Goal: Answer question/provide support: Share knowledge or assist other users

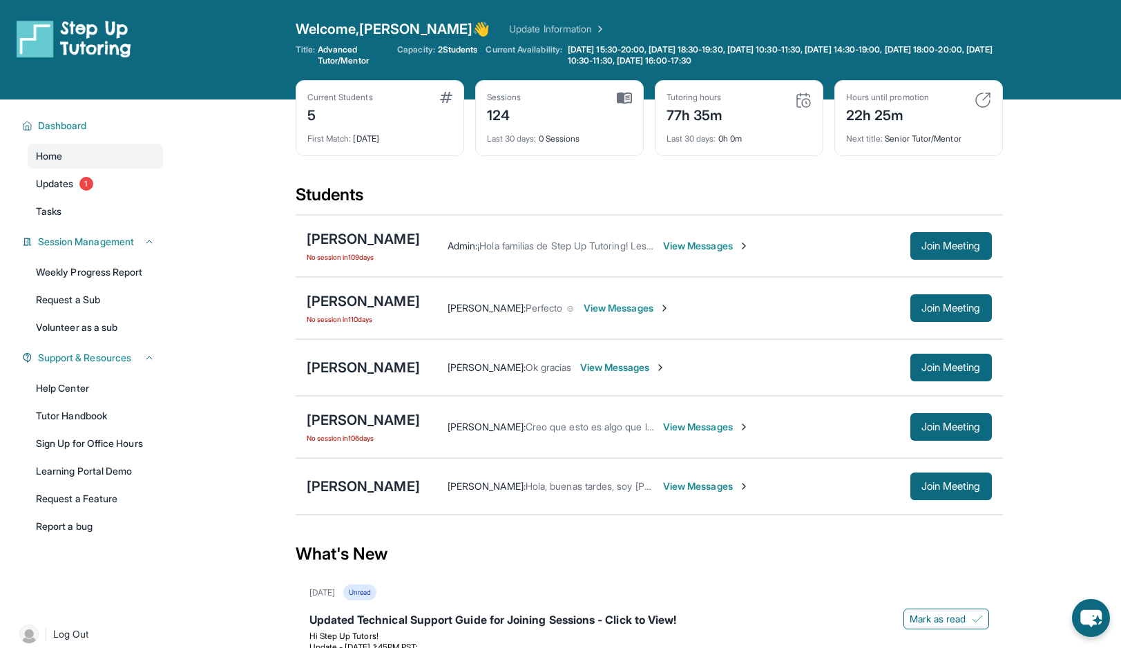
click at [350, 473] on div "[PERSON_NAME] [PERSON_NAME] : [PERSON_NAME], buenas tardes, soy [PERSON_NAME] l…" at bounding box center [649, 486] width 707 height 57
click at [350, 488] on div "[PERSON_NAME]" at bounding box center [363, 486] width 113 height 19
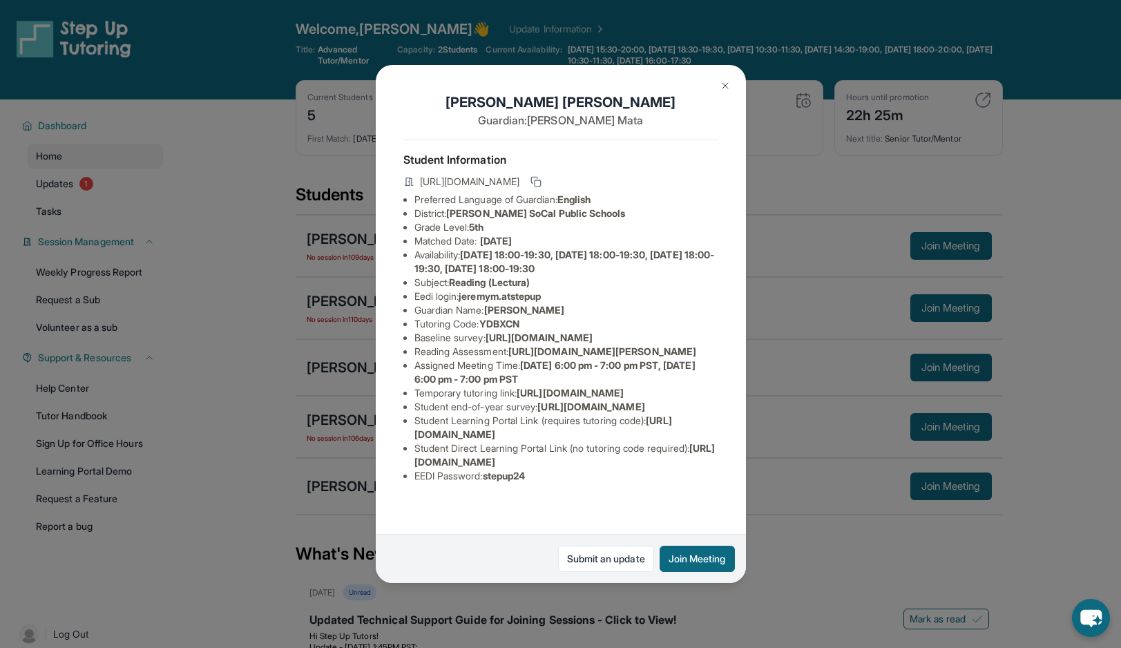
scroll to position [117, 0]
click at [713, 90] on button at bounding box center [725, 86] width 28 height 28
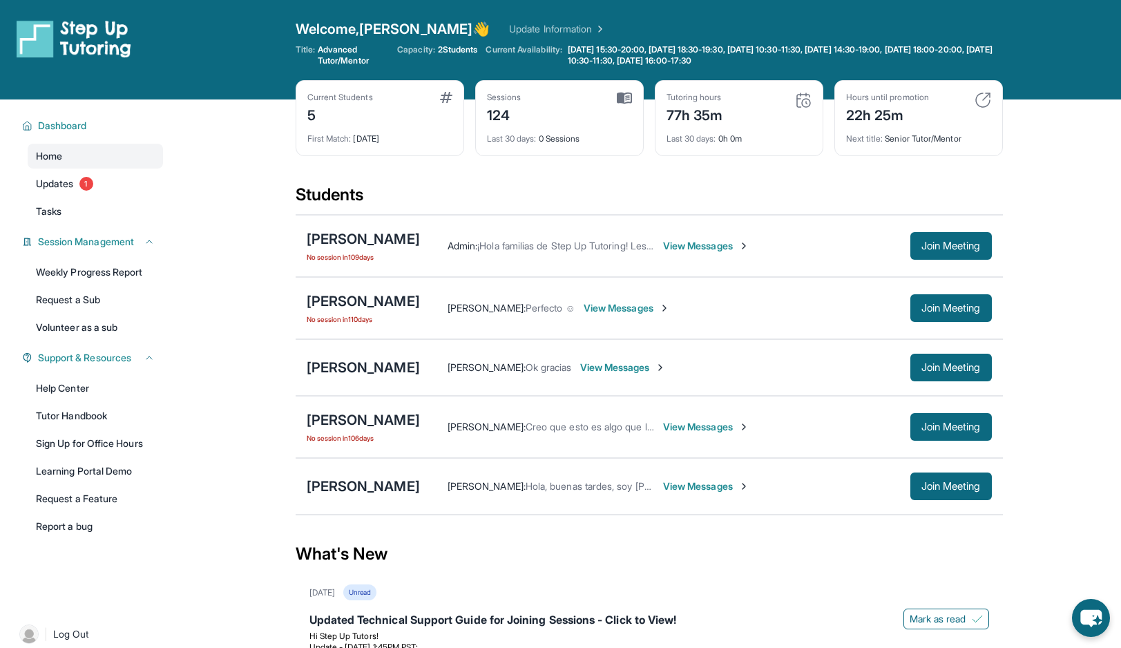
click at [580, 374] on span "View Messages" at bounding box center [623, 368] width 86 height 14
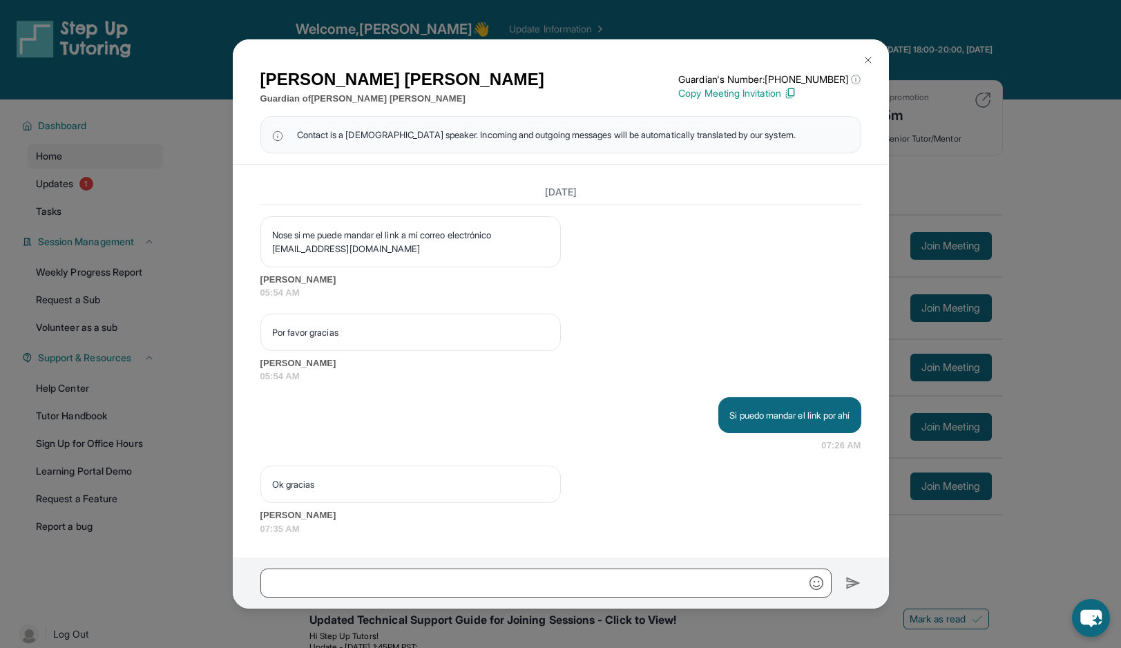
scroll to position [1796, 0]
click at [868, 52] on button at bounding box center [868, 60] width 28 height 28
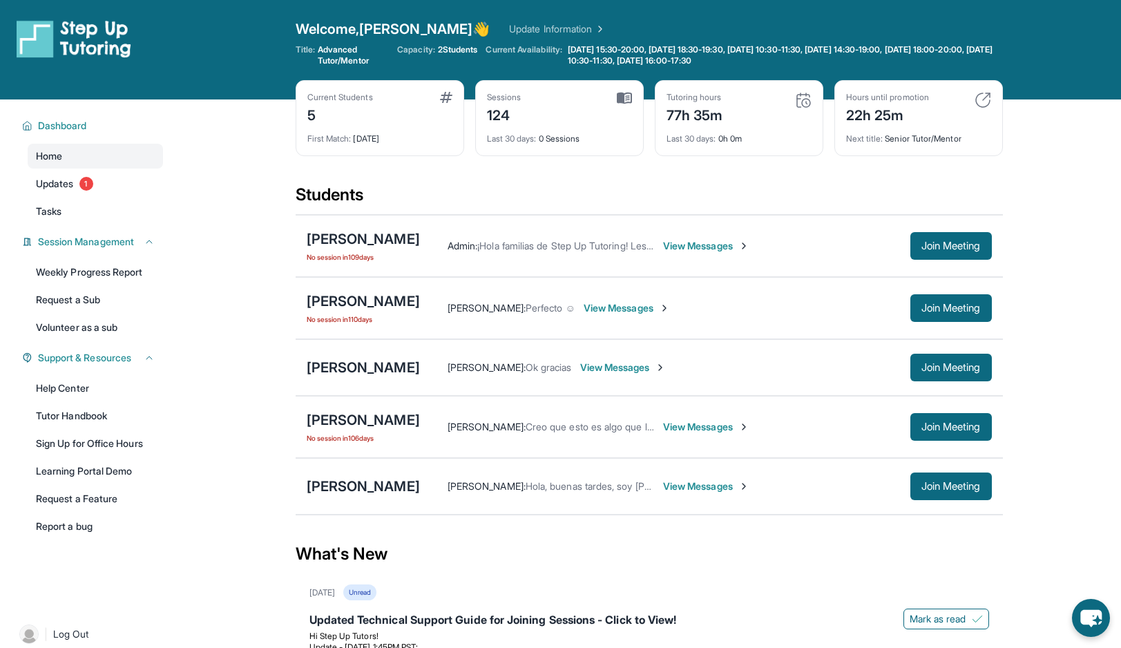
click at [363, 379] on div "[PERSON_NAME] [PERSON_NAME] : Ok gracias View Messages Join Meeting" at bounding box center [649, 367] width 707 height 57
click at [363, 361] on div "[PERSON_NAME]" at bounding box center [363, 367] width 113 height 19
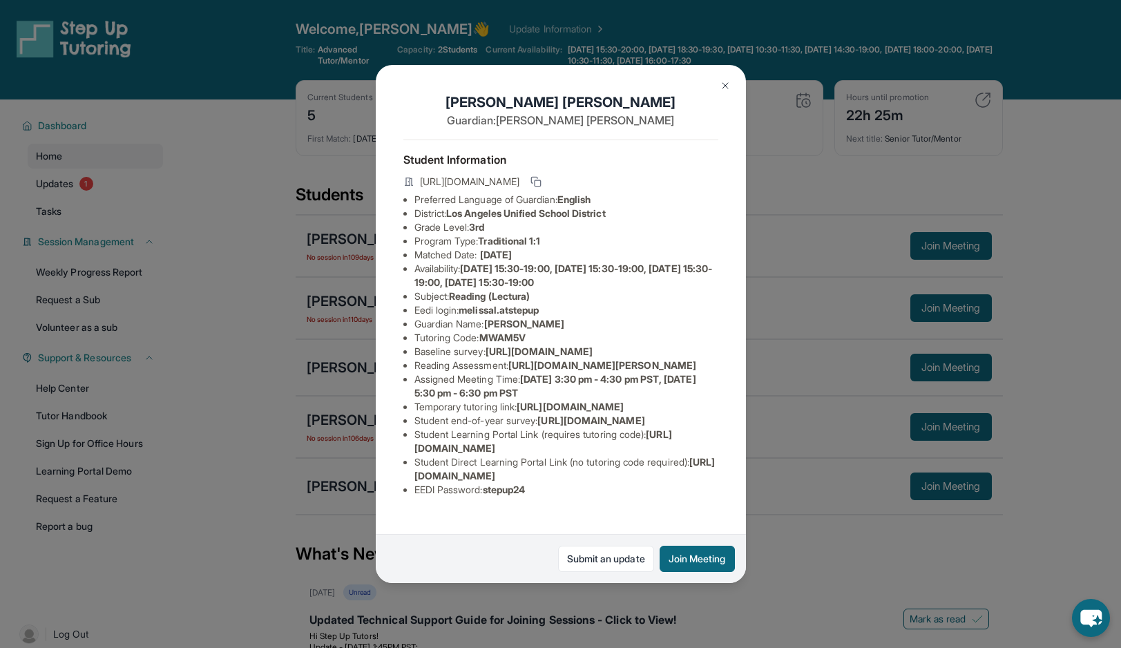
scroll to position [142, 0]
click at [730, 82] on img at bounding box center [725, 85] width 11 height 11
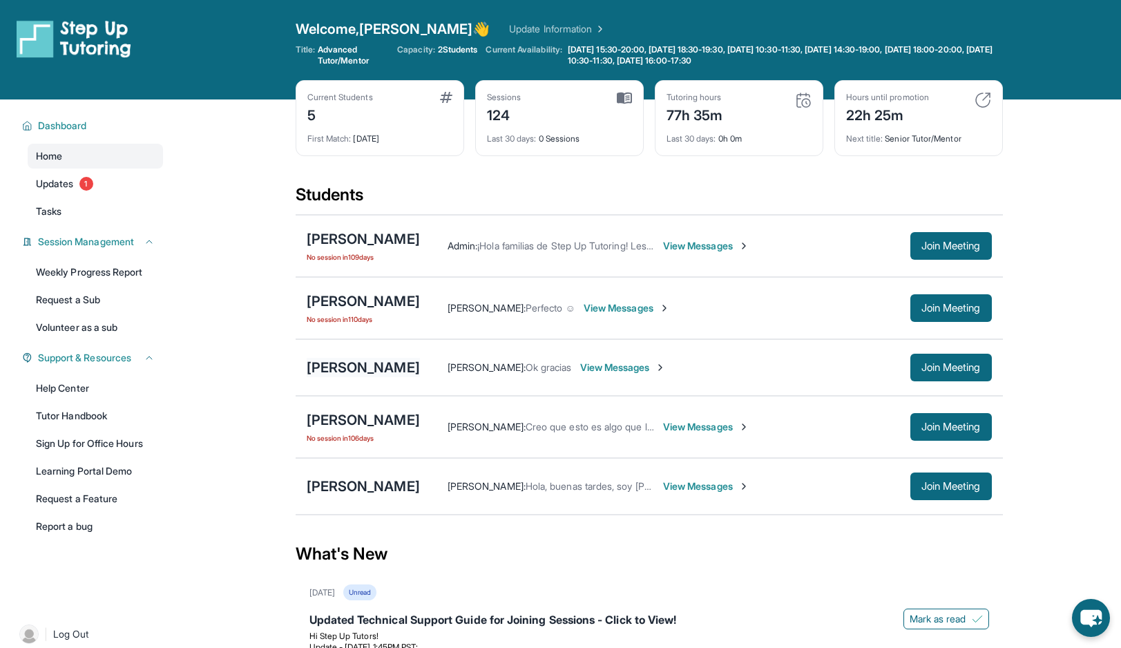
click at [358, 370] on div "[PERSON_NAME]" at bounding box center [363, 367] width 113 height 19
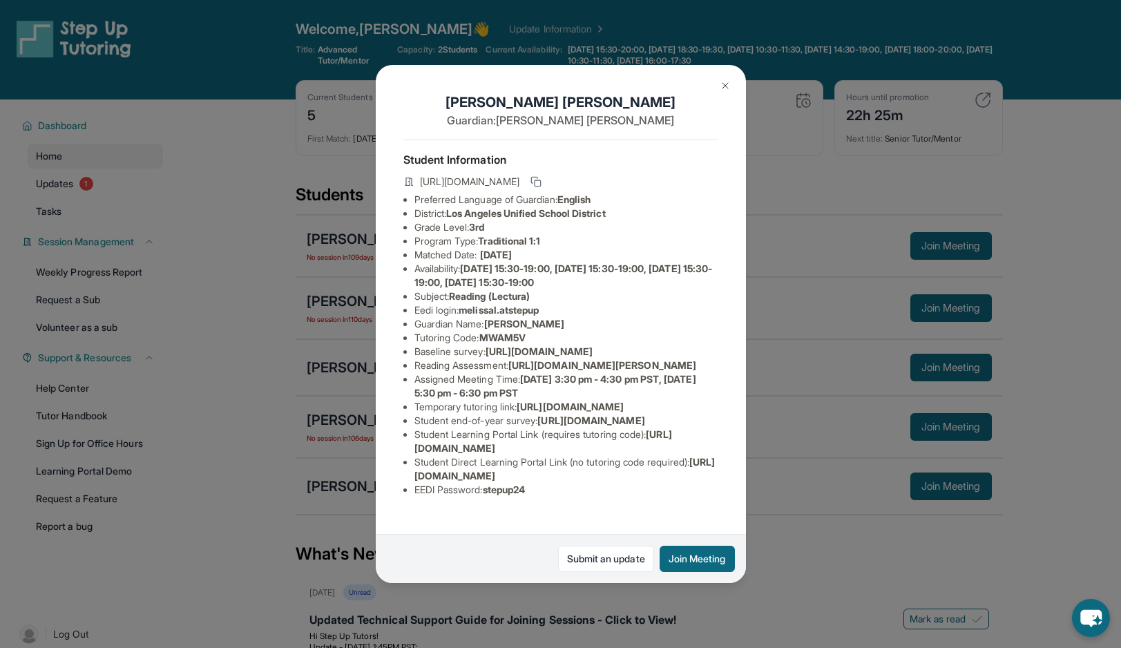
drag, startPoint x: 412, startPoint y: 495, endPoint x: 705, endPoint y: 497, distance: 292.2
click at [705, 497] on ul "Preferred Language of Guardian: English District: [GEOGRAPHIC_DATA] Unified Sch…" at bounding box center [560, 345] width 315 height 304
copy span "[URL][DOMAIN_NAME]"
click at [825, 477] on div "[PERSON_NAME] Guardian: [PERSON_NAME] Student Information [URL][DOMAIN_NAME] Pr…" at bounding box center [560, 324] width 1121 height 648
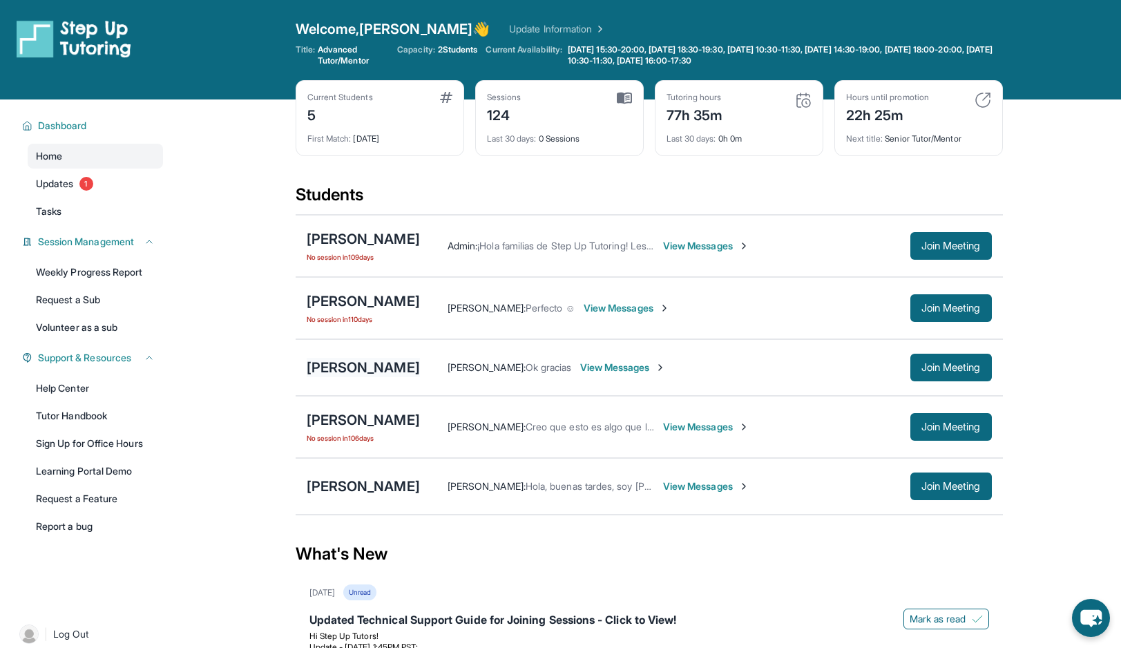
click at [347, 364] on div "[PERSON_NAME]" at bounding box center [363, 367] width 113 height 19
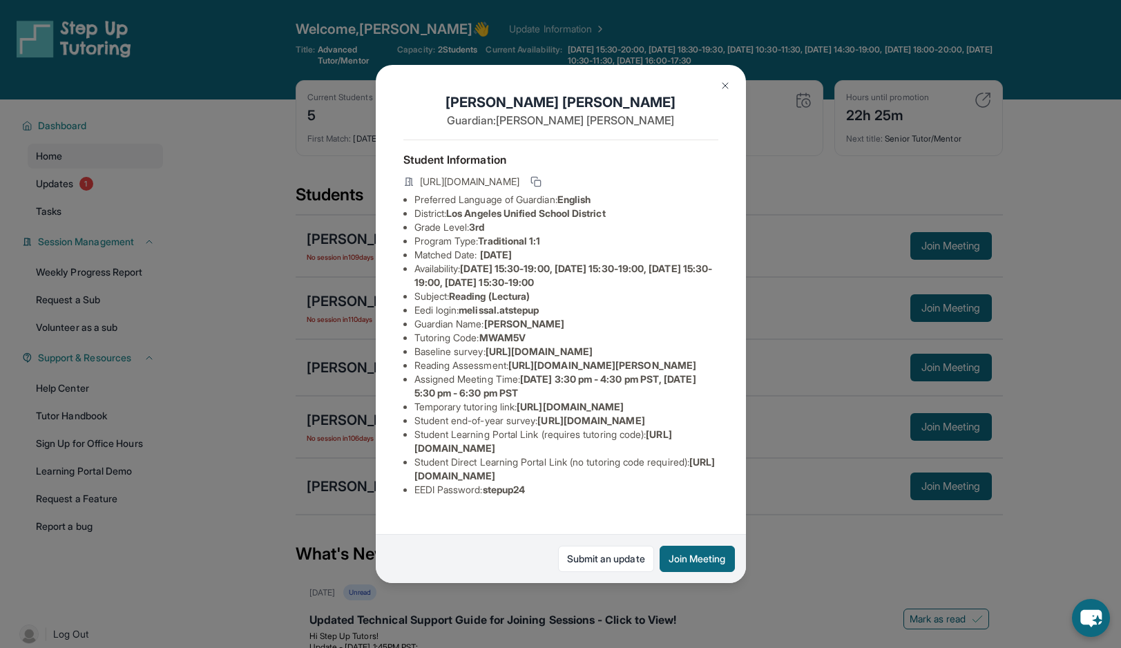
click at [414, 481] on span "[URL][DOMAIN_NAME]" at bounding box center [564, 469] width 301 height 26
drag, startPoint x: 414, startPoint y: 496, endPoint x: 719, endPoint y: 493, distance: 305.3
click at [719, 493] on div "[PERSON_NAME] Guardian: [PERSON_NAME] Student Information [URL][DOMAIN_NAME] Pr…" at bounding box center [561, 324] width 370 height 518
copy span "[URL][DOMAIN_NAME]"
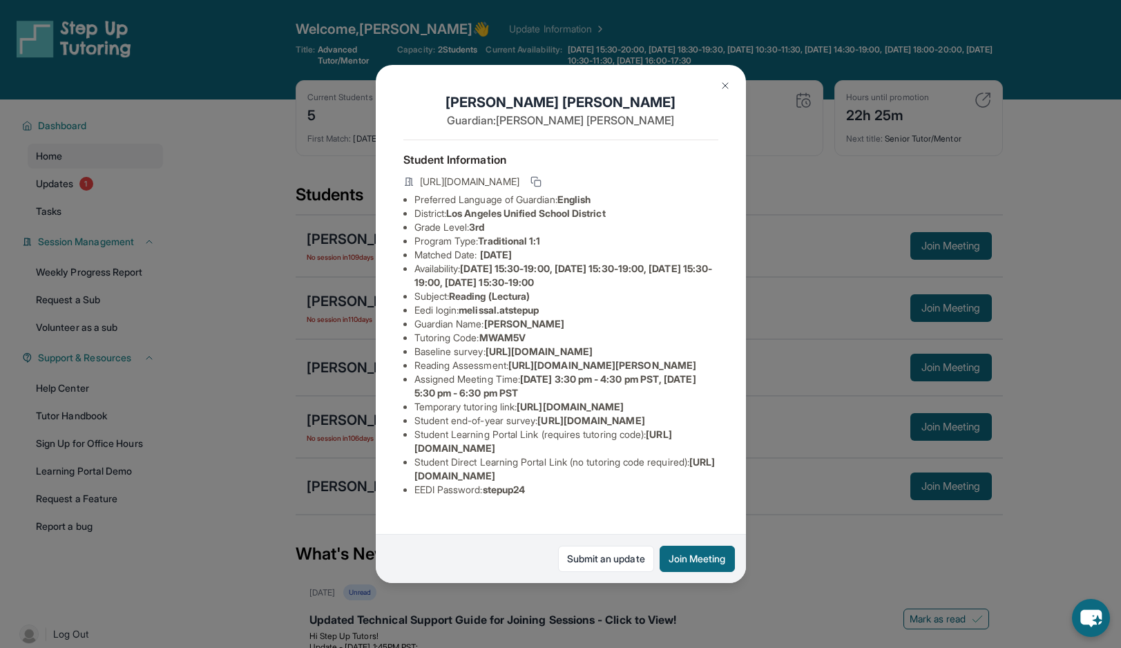
copy span "[URL][DOMAIN_NAME]"
click at [729, 77] on button at bounding box center [725, 86] width 28 height 28
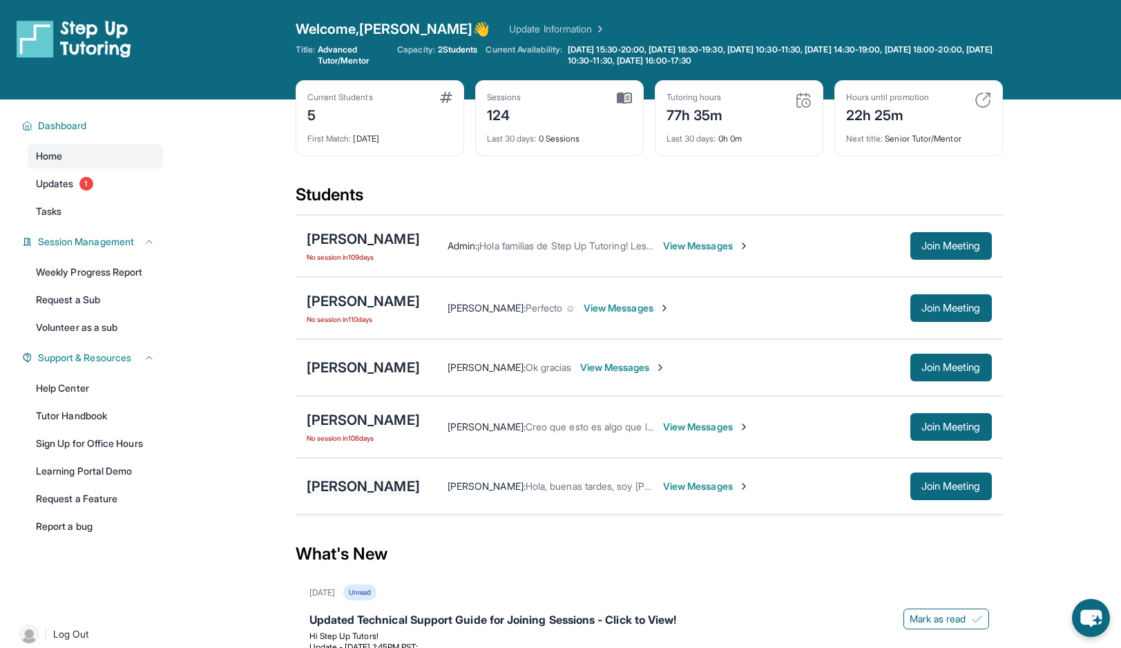
click at [374, 491] on div "[PERSON_NAME]" at bounding box center [363, 486] width 113 height 19
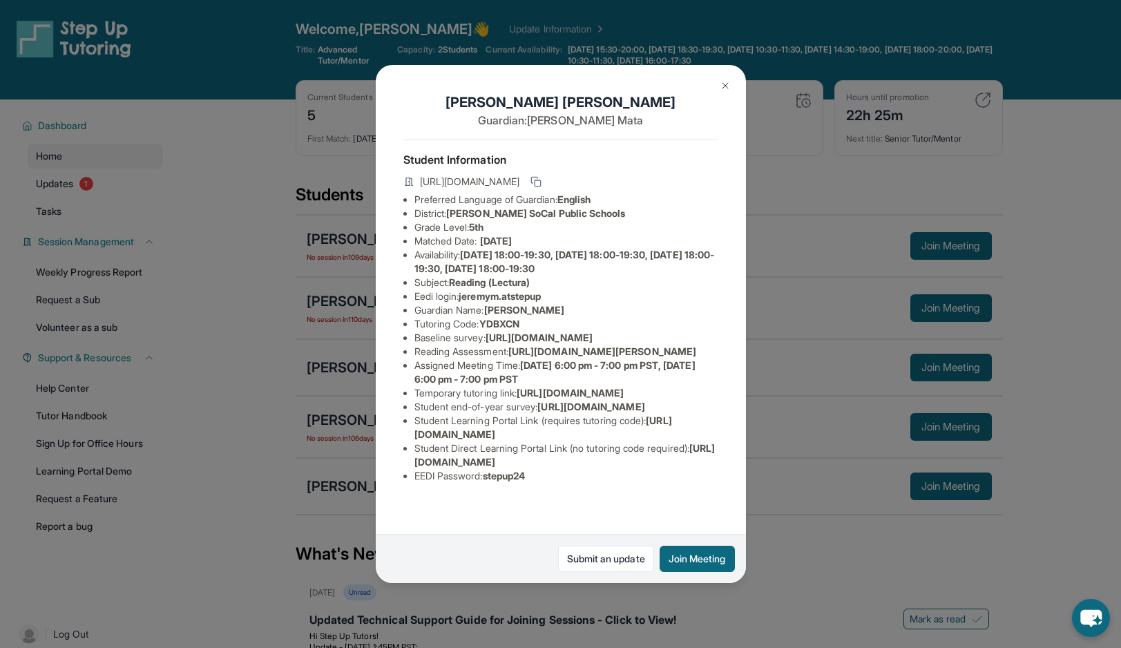
scroll to position [117, 0]
drag, startPoint x: 416, startPoint y: 497, endPoint x: 715, endPoint y: 506, distance: 299.2
click at [715, 483] on ul "Preferred Language of Guardian: English District: [PERSON_NAME] SoCal Public Sc…" at bounding box center [560, 338] width 315 height 290
click at [715, 483] on li "EEDI Password : stepup24" at bounding box center [566, 476] width 304 height 14
click at [706, 469] on li "Student Direct Learning Portal Link (no tutoring code required) : [URL][DOMAIN_…" at bounding box center [566, 455] width 304 height 28
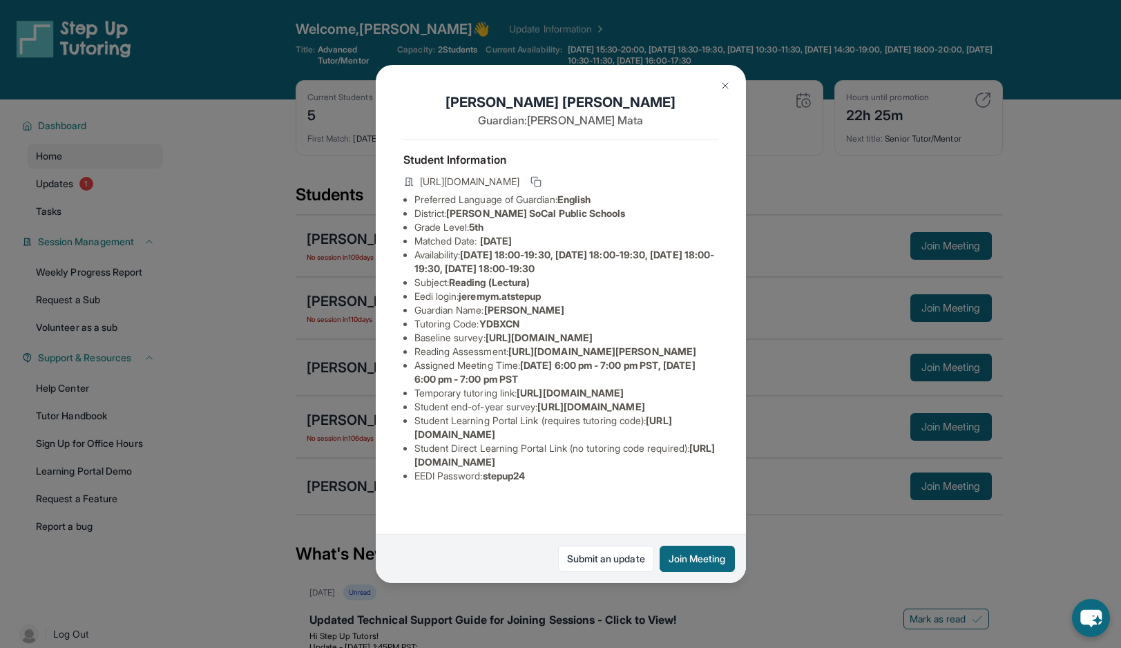
click at [698, 469] on li "Student Direct Learning Portal Link (no tutoring code required) : [URL][DOMAIN_…" at bounding box center [566, 455] width 304 height 28
drag, startPoint x: 703, startPoint y: 493, endPoint x: 390, endPoint y: 499, distance: 313.0
click at [390, 499] on div "[PERSON_NAME] Guardian: [PERSON_NAME] Student Information [URL][DOMAIN_NAME] Pr…" at bounding box center [561, 324] width 370 height 518
copy span "[URL][DOMAIN_NAME]"
click at [727, 85] on img at bounding box center [725, 85] width 11 height 11
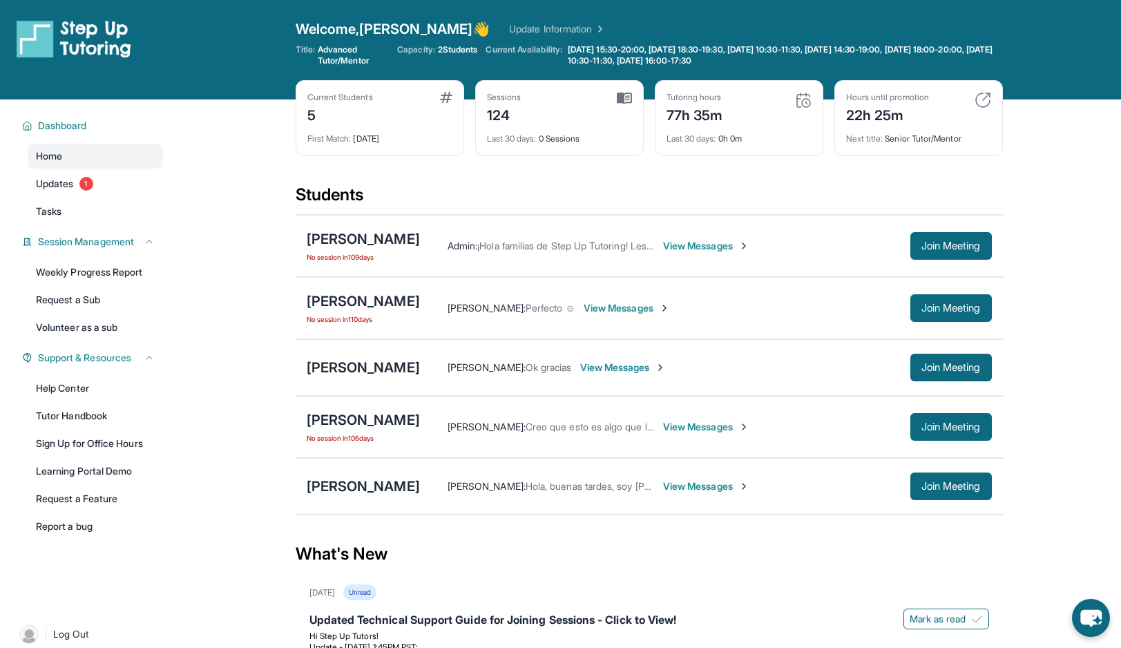
scroll to position [143, 0]
